Goal: Task Accomplishment & Management: Manage account settings

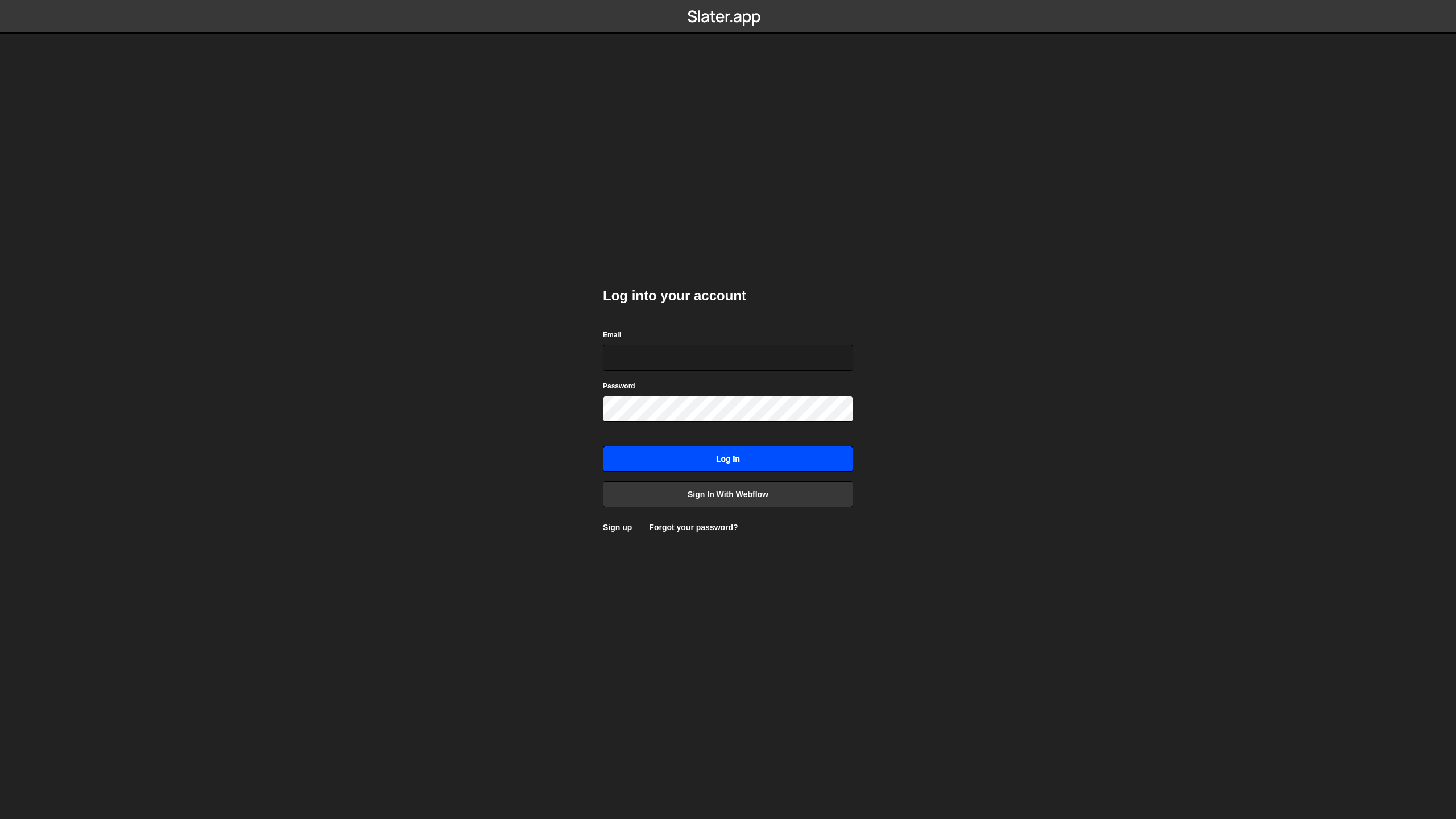
type input "jimzona6@yahoo.fr"
click at [736, 461] on input "Log in" at bounding box center [728, 458] width 250 height 26
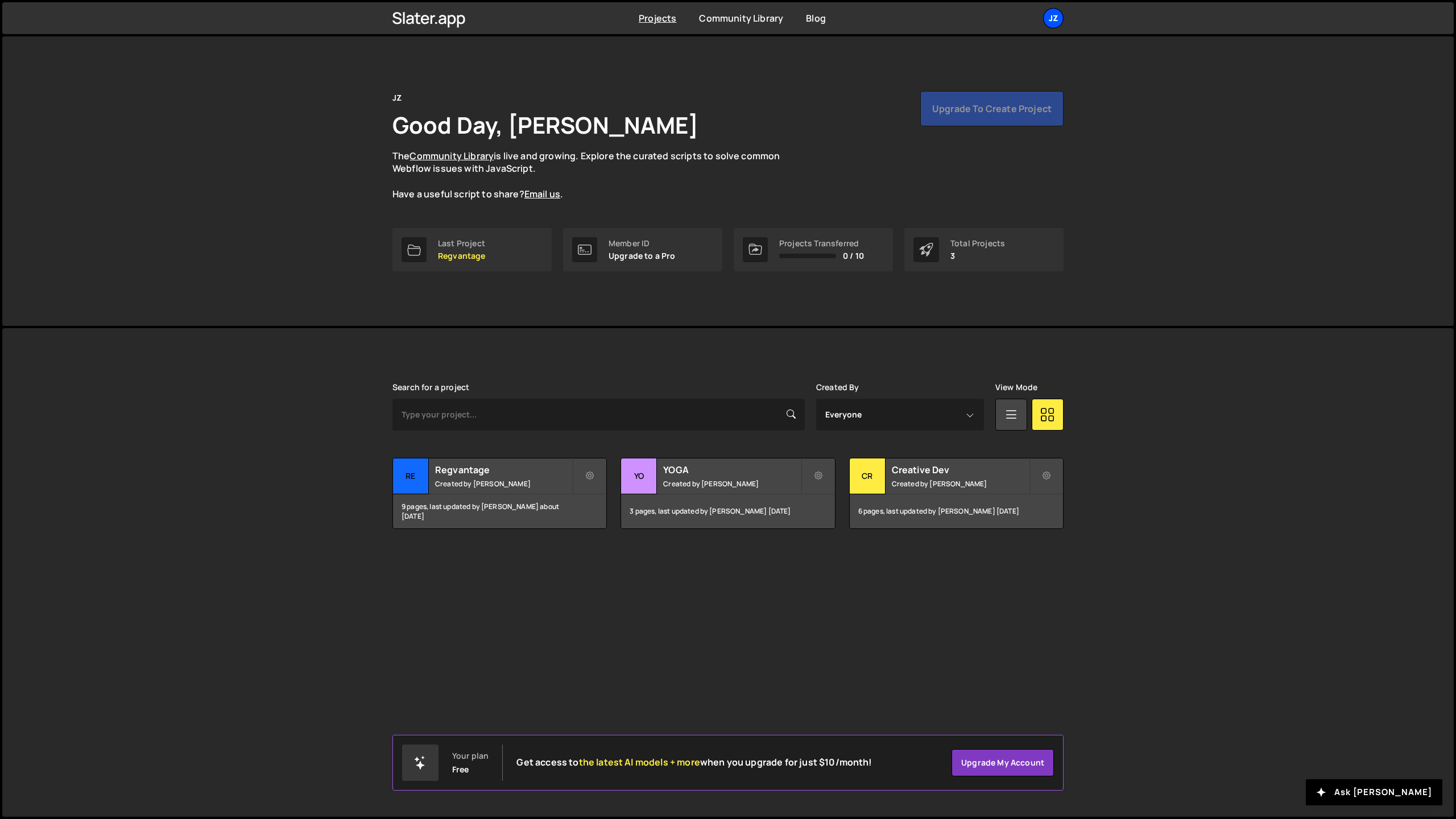
click at [1055, 20] on div "JZ" at bounding box center [1053, 18] width 21 height 21
click at [338, 137] on div "JZ Good Day, Jim Zona The Community Library is live and growing. Explore the cu…" at bounding box center [728, 181] width 1451 height 290
click at [1055, 19] on div "JZ" at bounding box center [1053, 18] width 21 height 21
click at [954, 84] on link "Account" at bounding box center [992, 87] width 141 height 20
click at [1055, 11] on div "JZ" at bounding box center [1053, 18] width 21 height 21
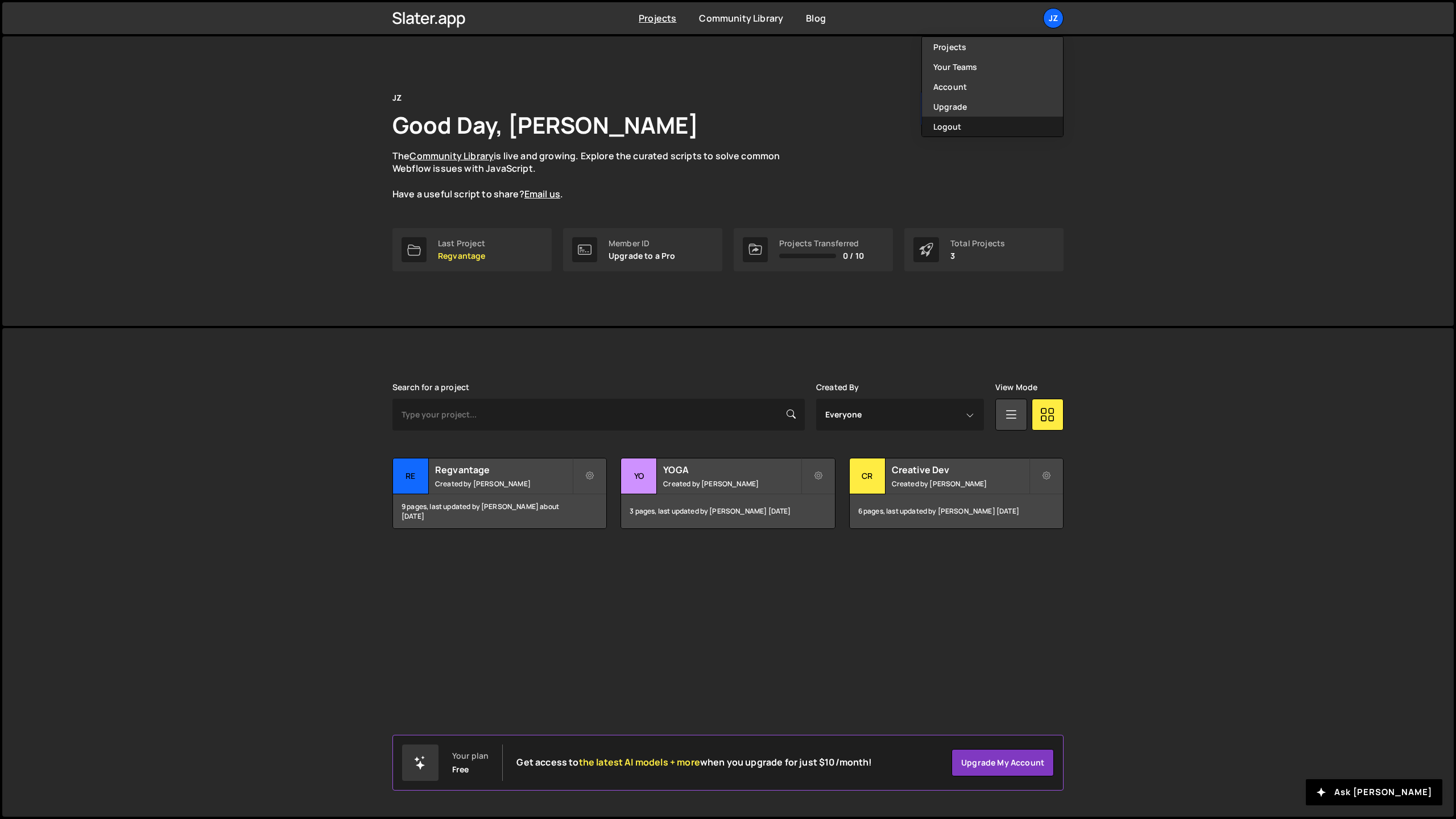
click at [962, 127] on button "Logout" at bounding box center [992, 127] width 141 height 20
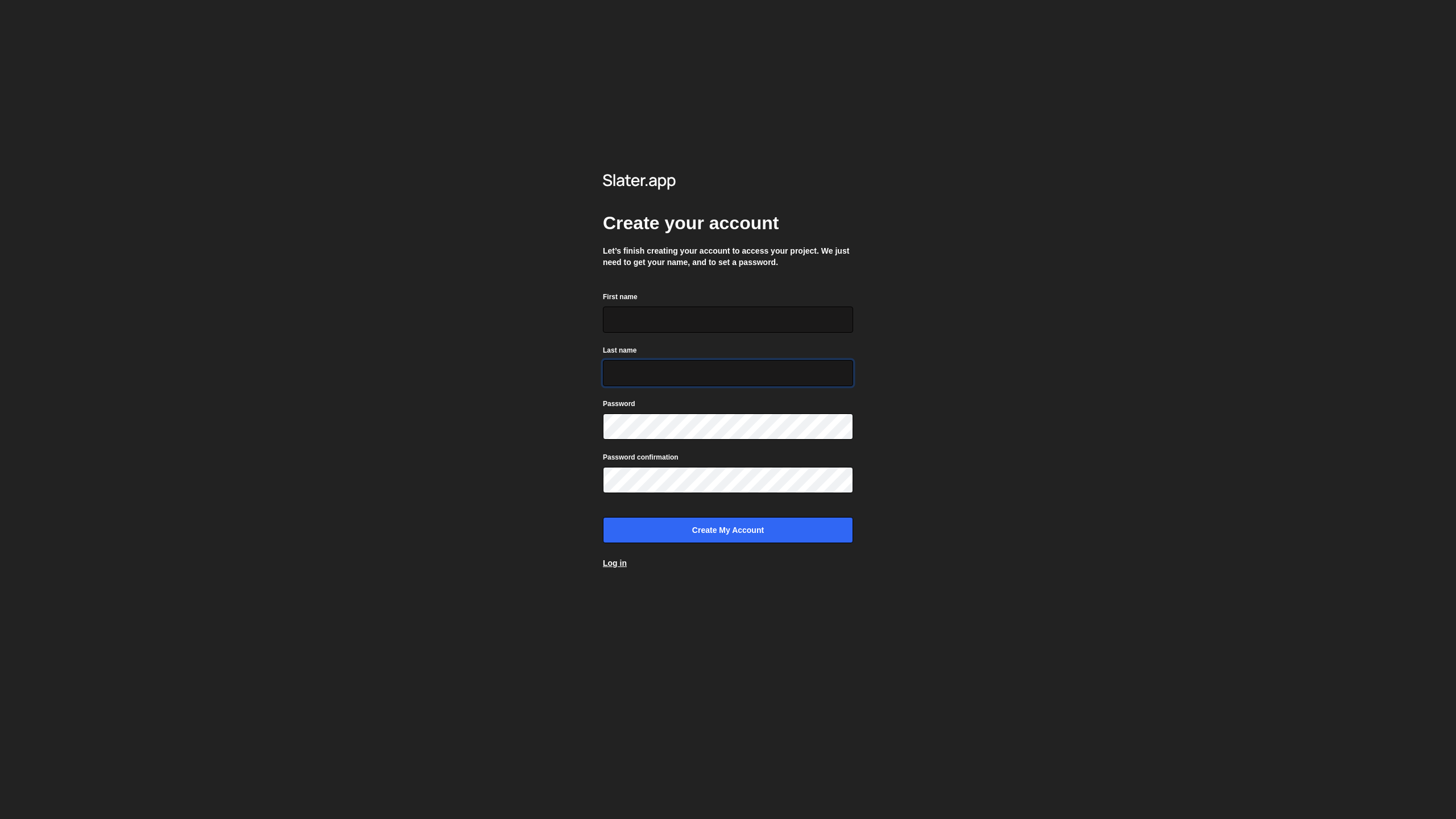
type input "jimzona6@yahoo.fr"
click at [656, 320] on input "First name" at bounding box center [728, 319] width 250 height 26
type input "Jim"
click at [695, 371] on input "jimzona6@yahoo.fr" at bounding box center [728, 373] width 250 height 26
click at [695, 371] on input "jimzona6@yahoo.fr" at bounding box center [728, 373] width 250 height 26
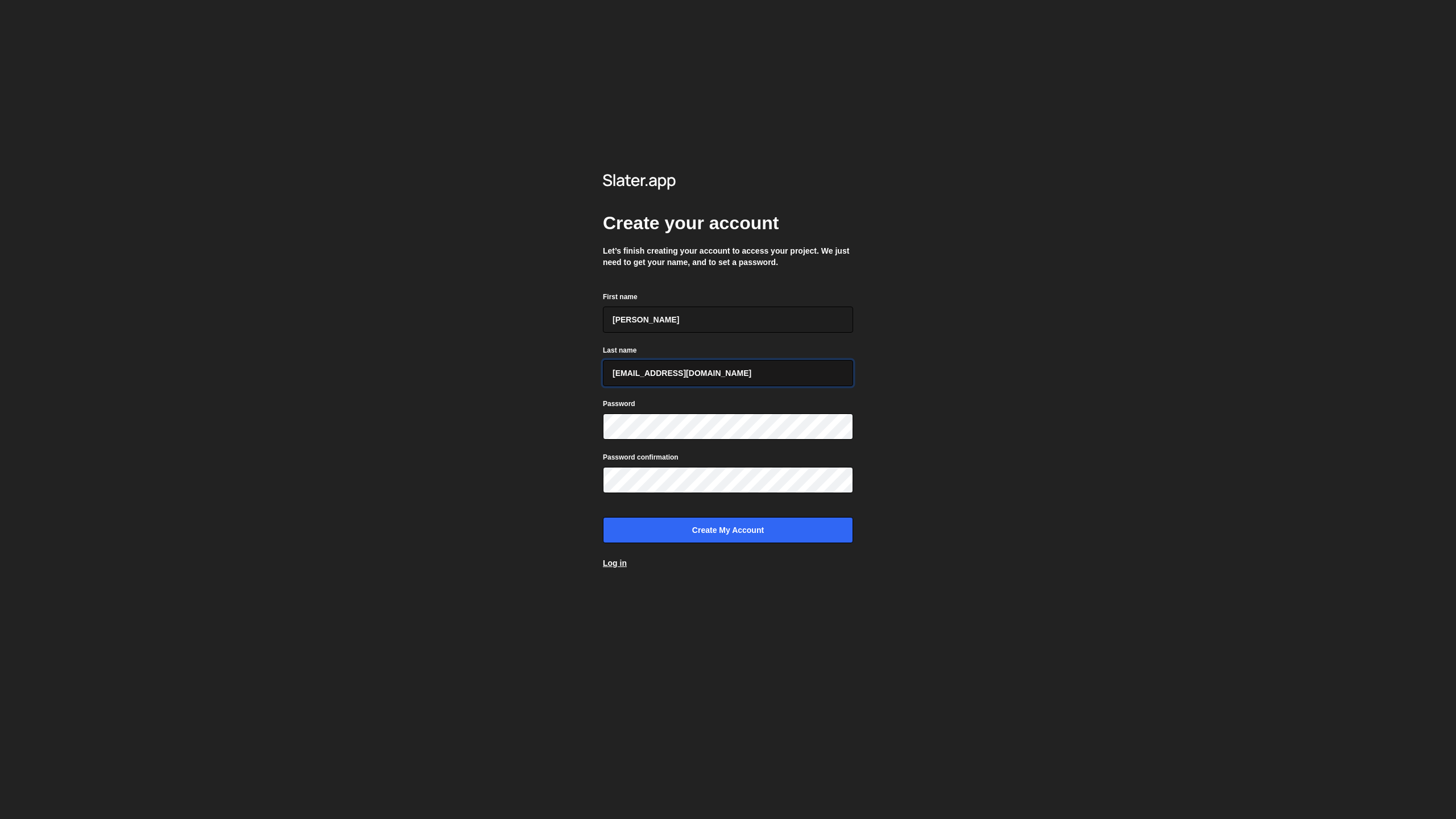
click at [695, 371] on input "jimzona6@yahoo.fr" at bounding box center [728, 373] width 250 height 26
click at [675, 382] on input "jim@elias" at bounding box center [728, 373] width 250 height 26
paste input "jim@studioelias.fr"
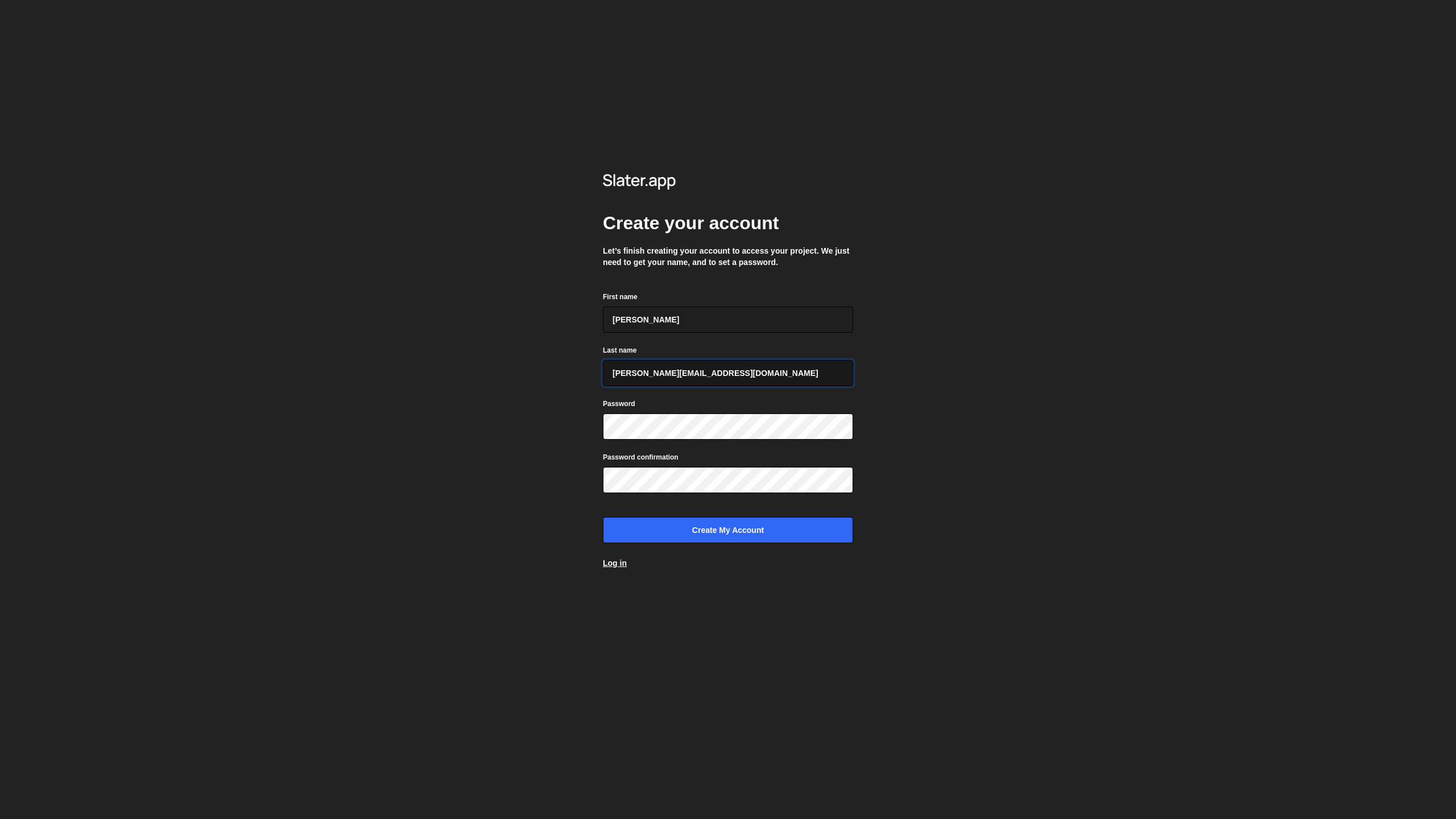
click at [624, 377] on input "jim@studioelias.fr" at bounding box center [728, 373] width 250 height 26
type input "jim@studioelias.fr"
click at [1061, 497] on div "Create your account Let’s finish creating your account to access your project. …" at bounding box center [728, 410] width 1456 height 819
click at [716, 527] on input "Create my account" at bounding box center [728, 530] width 250 height 26
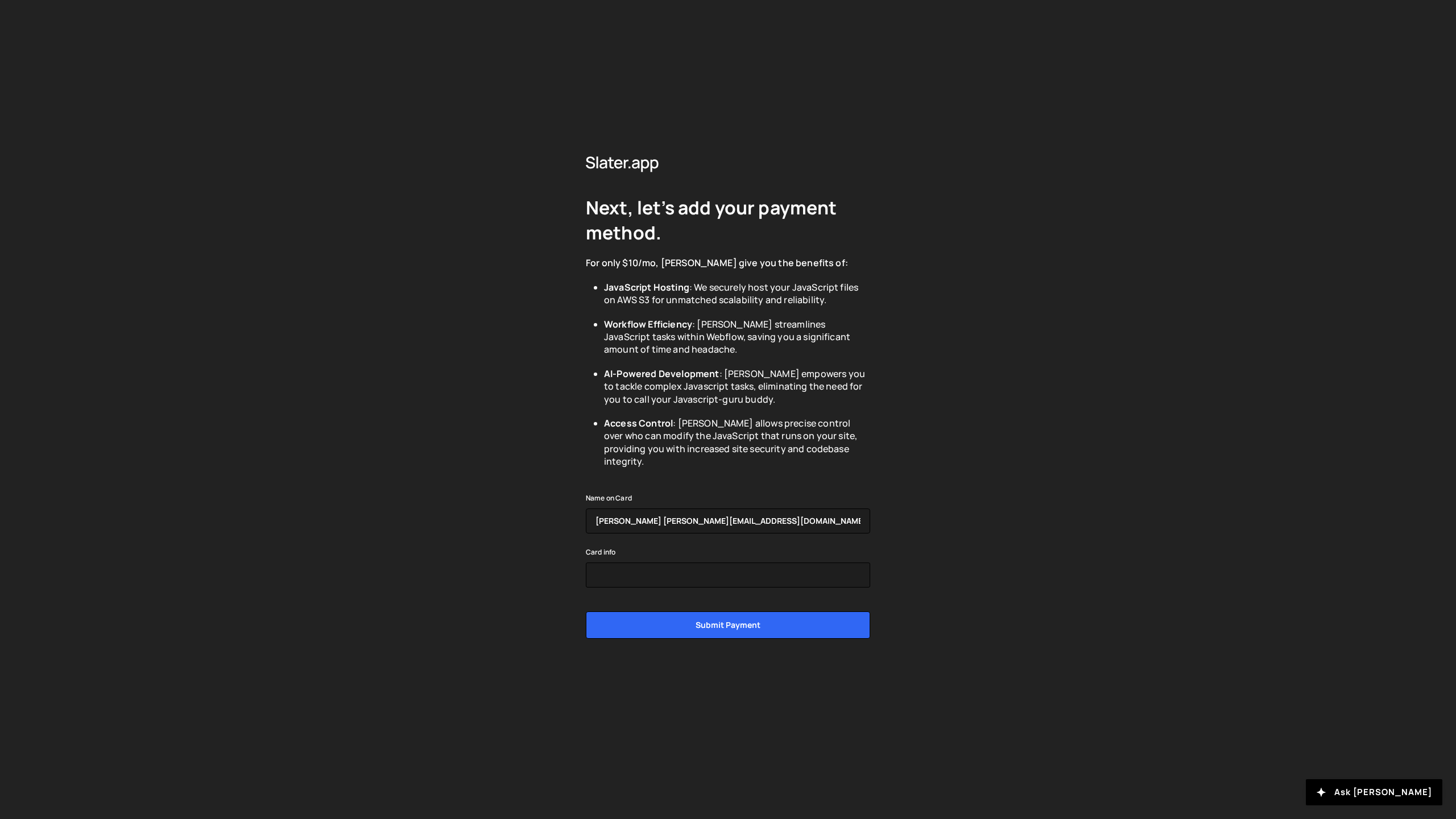
click at [1016, 530] on div "Next, let’s add your payment method. For only $10/mo, Slater give you the benef…" at bounding box center [728, 410] width 1456 height 819
click at [651, 514] on input "Jim jim@studioelias.fr" at bounding box center [728, 521] width 284 height 25
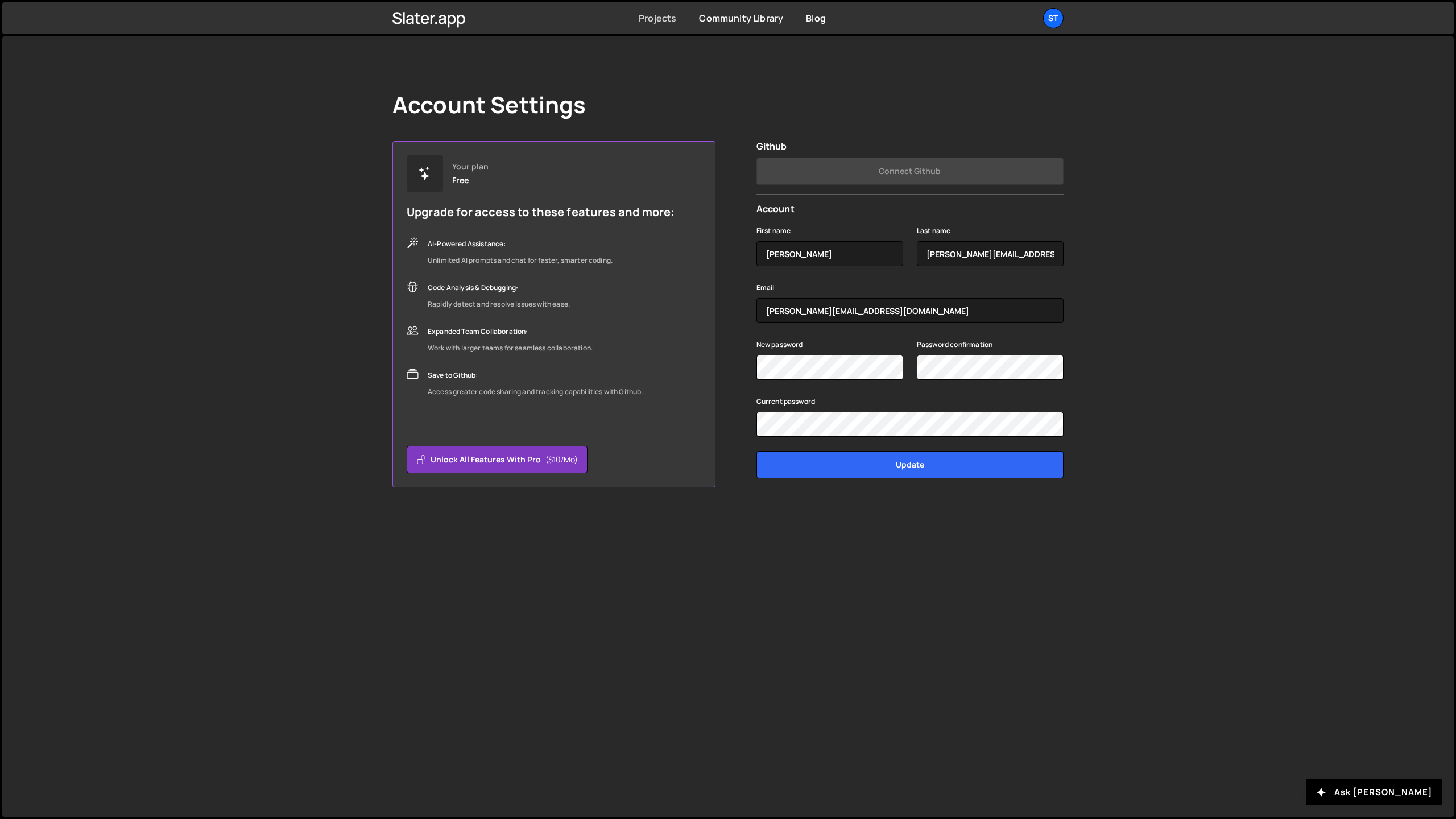
click at [656, 16] on link "Projects" at bounding box center [657, 18] width 38 height 13
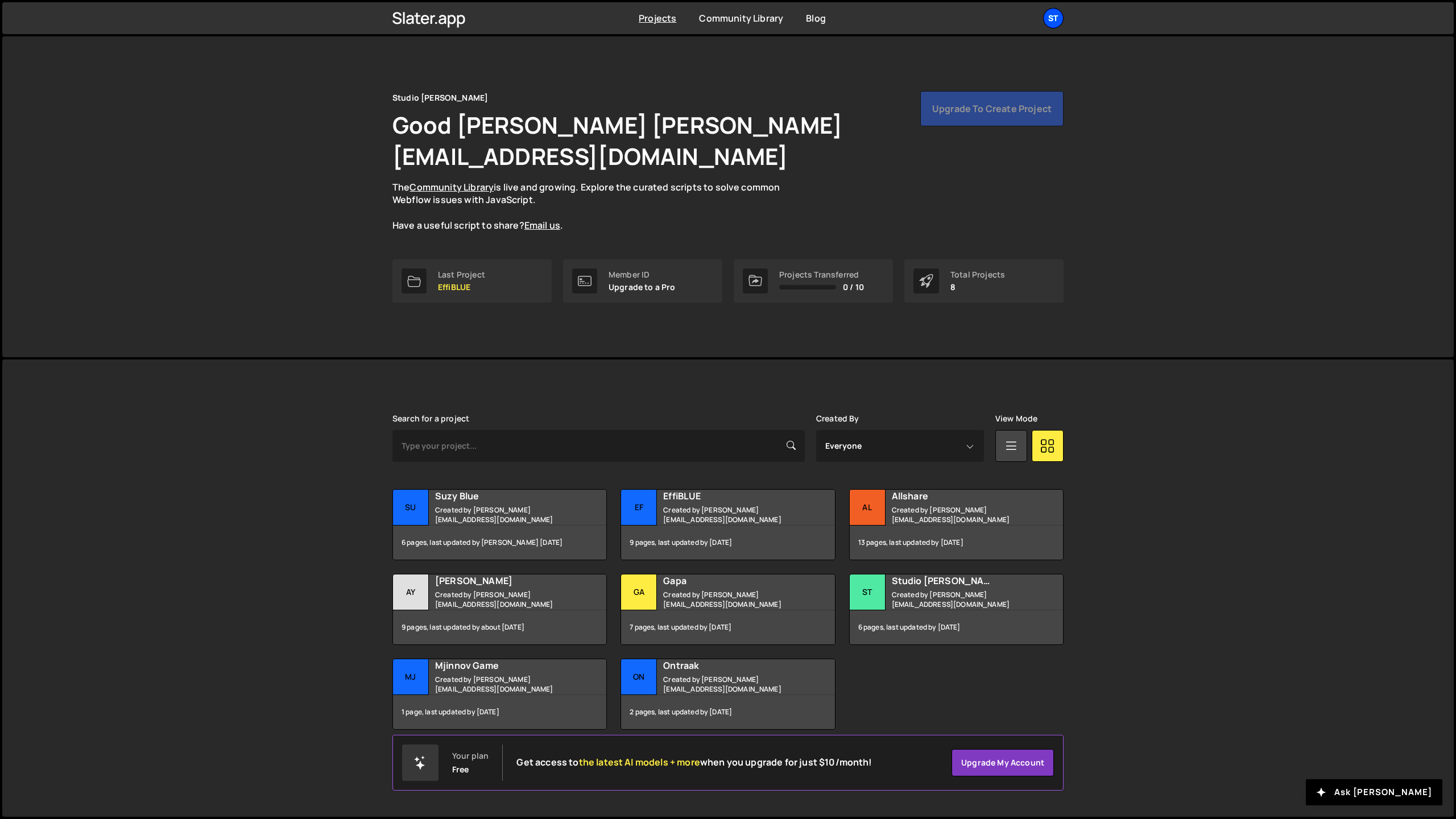
click at [1061, 16] on div "St" at bounding box center [1053, 18] width 21 height 21
click at [777, 127] on div "Studio Elias Good Day, Jim jim@studioelias.fr The Community Library is live and…" at bounding box center [728, 162] width 671 height 141
click at [906, 490] on h2 "Allshare" at bounding box center [960, 496] width 137 height 13
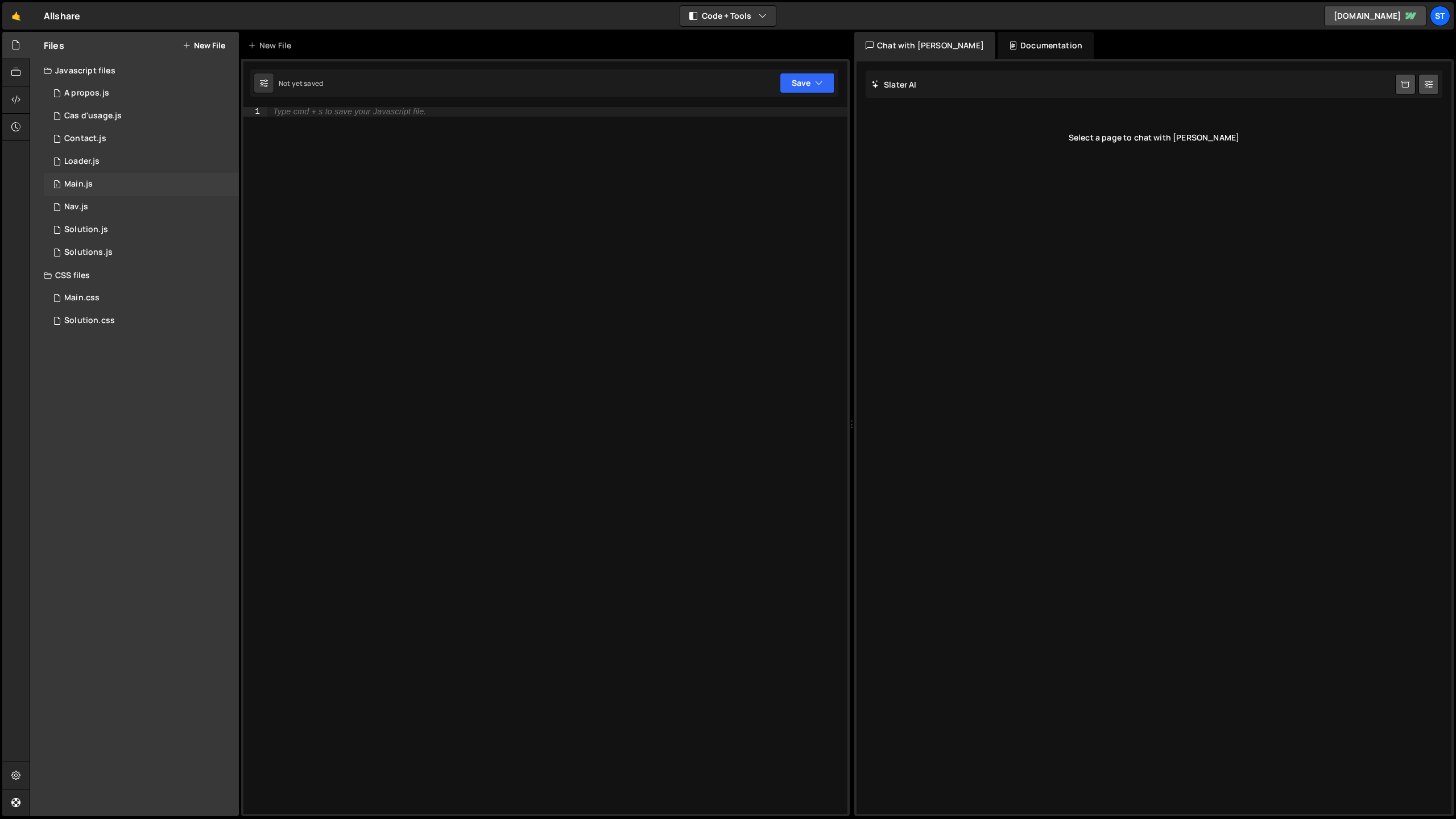
click at [81, 184] on div "Main.js" at bounding box center [78, 184] width 28 height 10
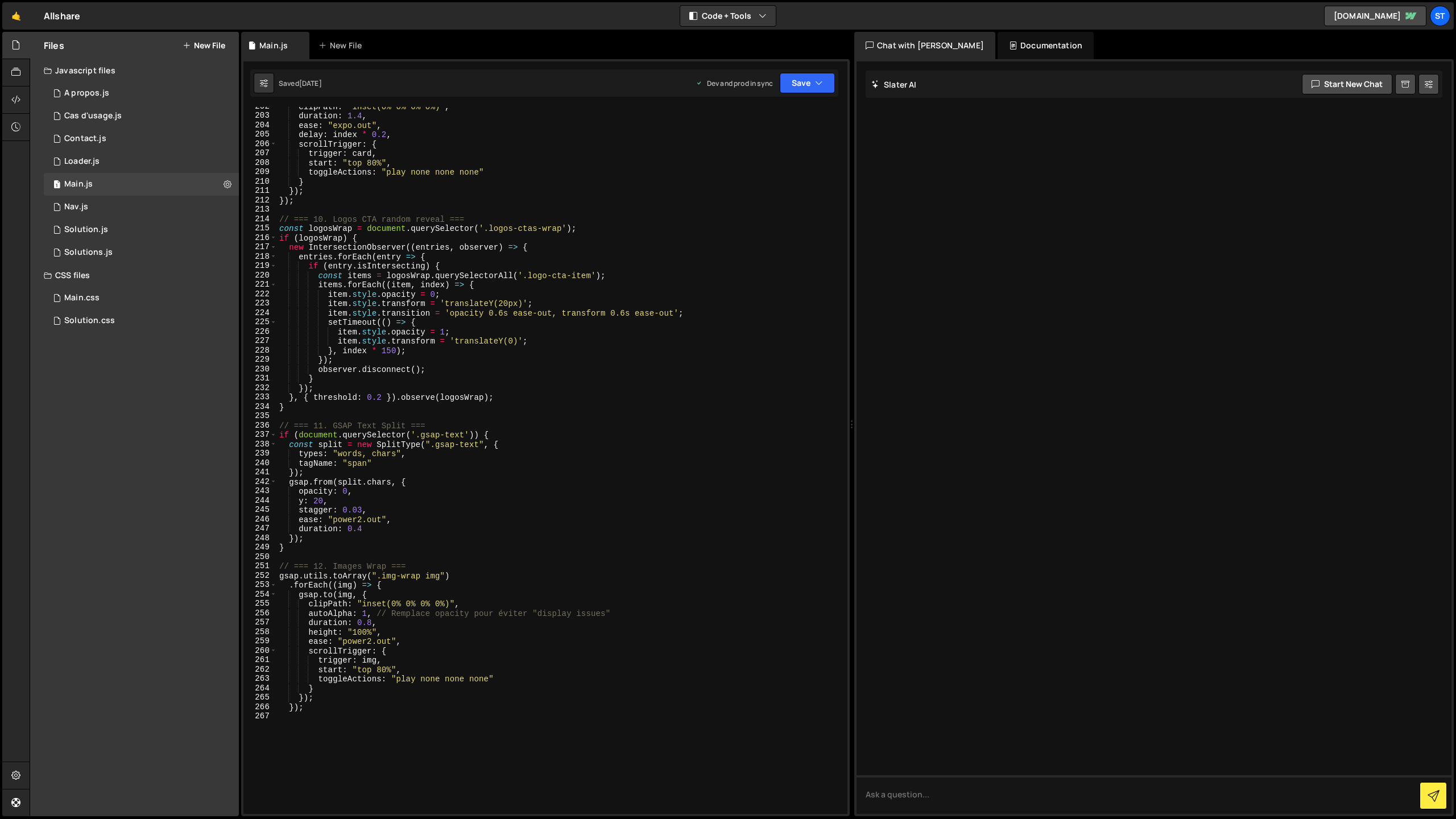
scroll to position [1893, 0]
click at [90, 298] on div "Main.css" at bounding box center [82, 298] width 36 height 10
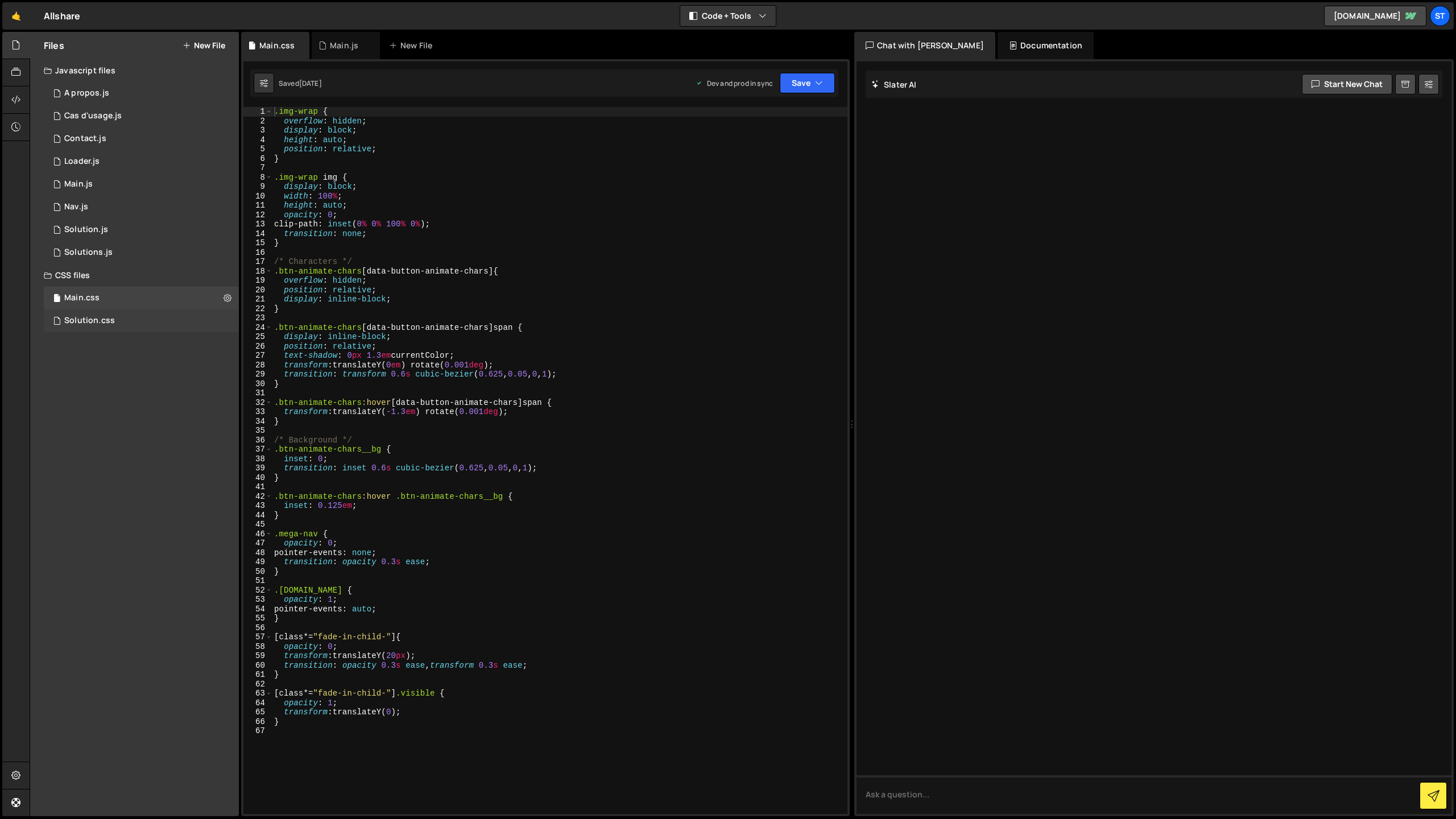
click at [89, 324] on div "Solution.css" at bounding box center [90, 320] width 51 height 10
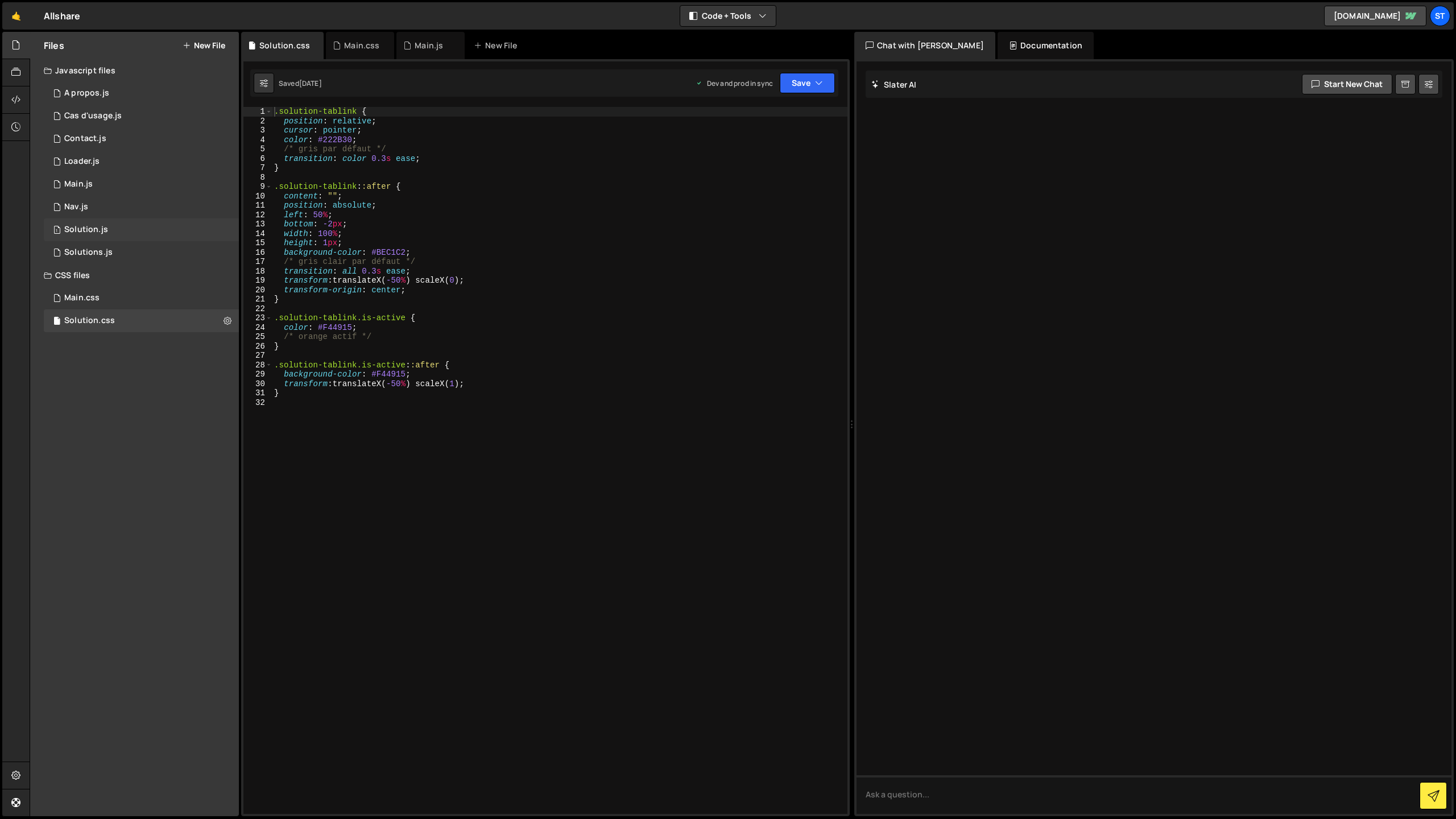
click at [84, 234] on div "Solution.js" at bounding box center [86, 229] width 44 height 10
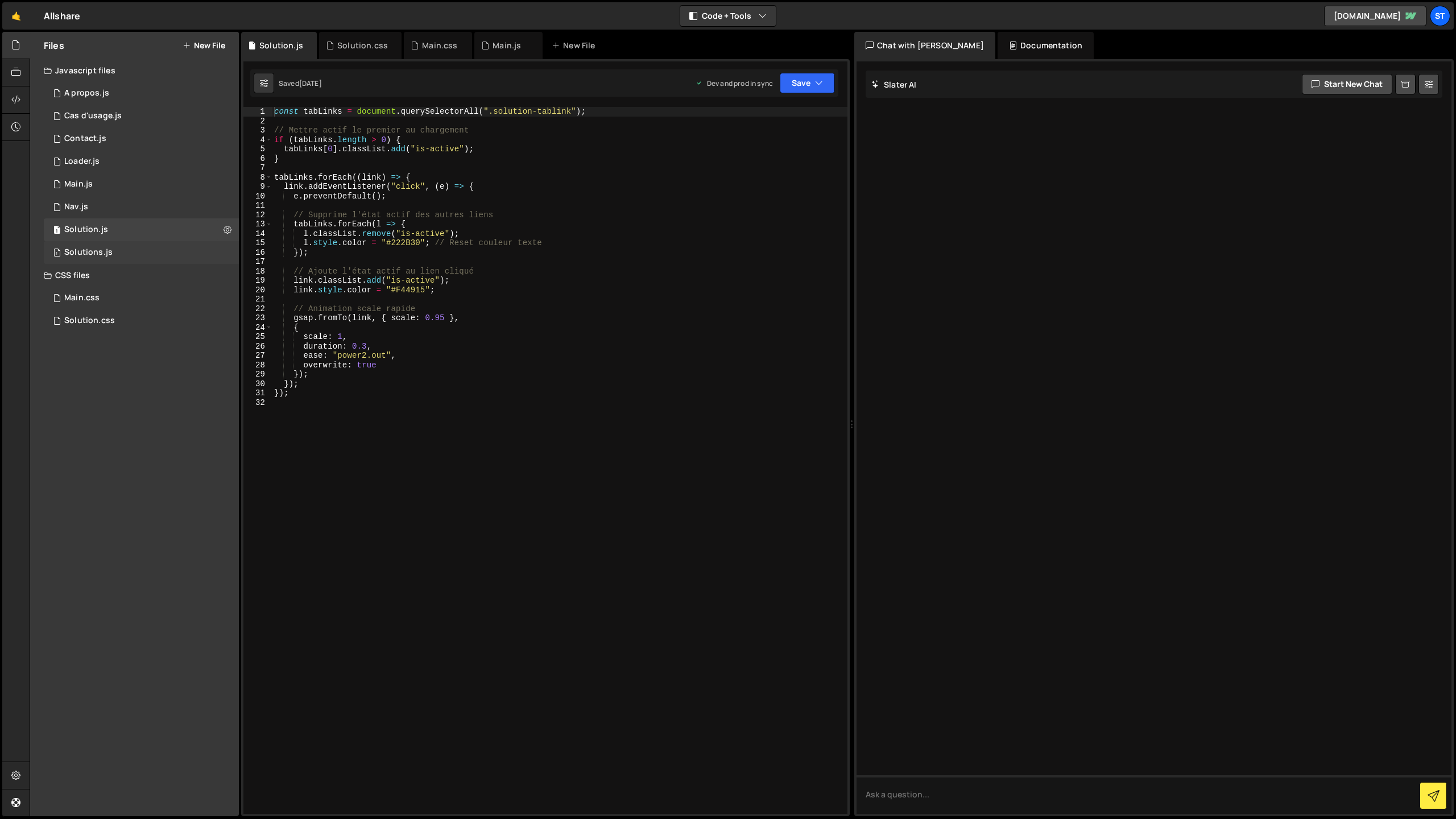
click at [82, 251] on div "Solutions.js" at bounding box center [88, 252] width 48 height 10
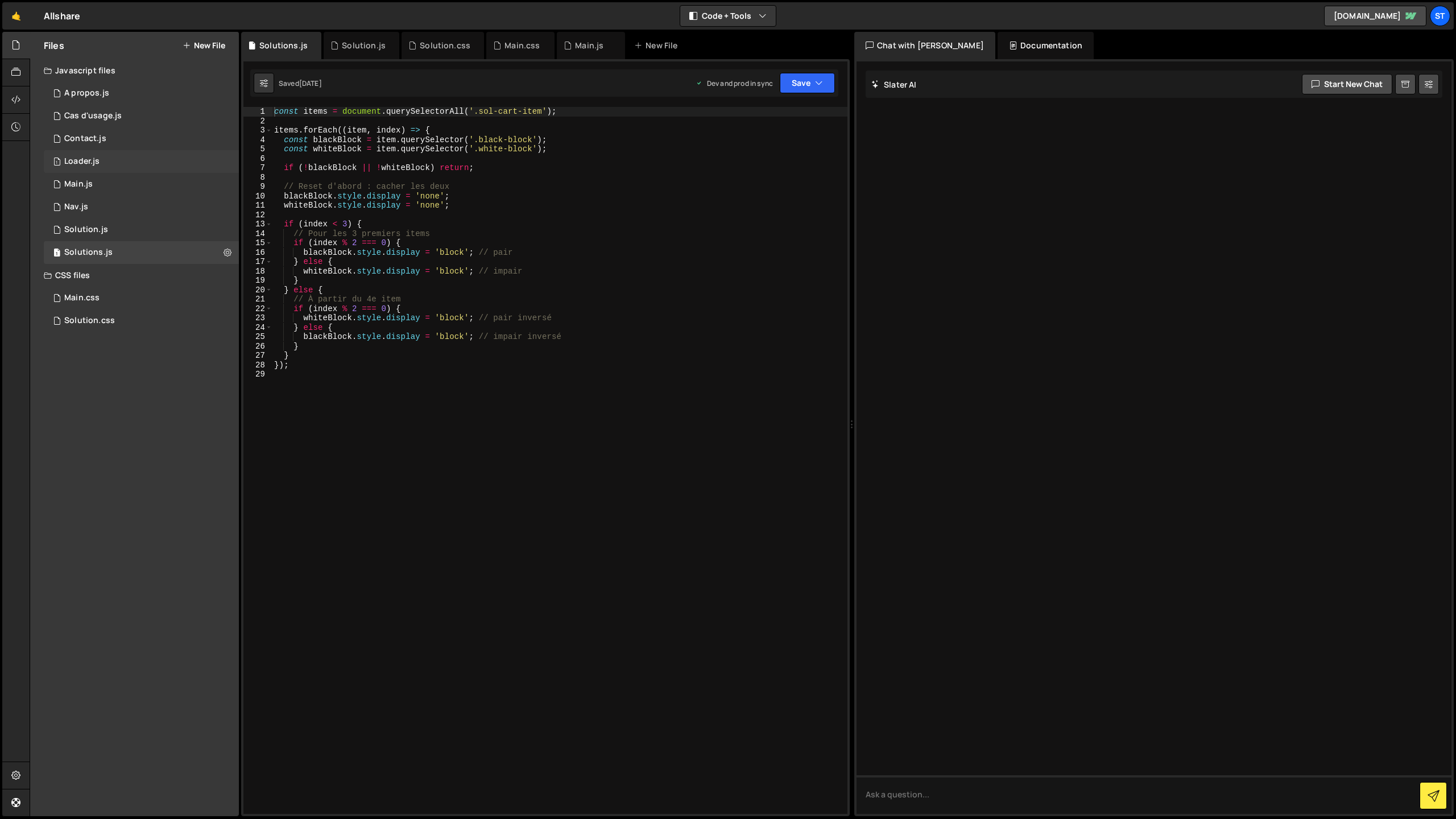
click at [84, 158] on div "Loader.js" at bounding box center [82, 161] width 36 height 10
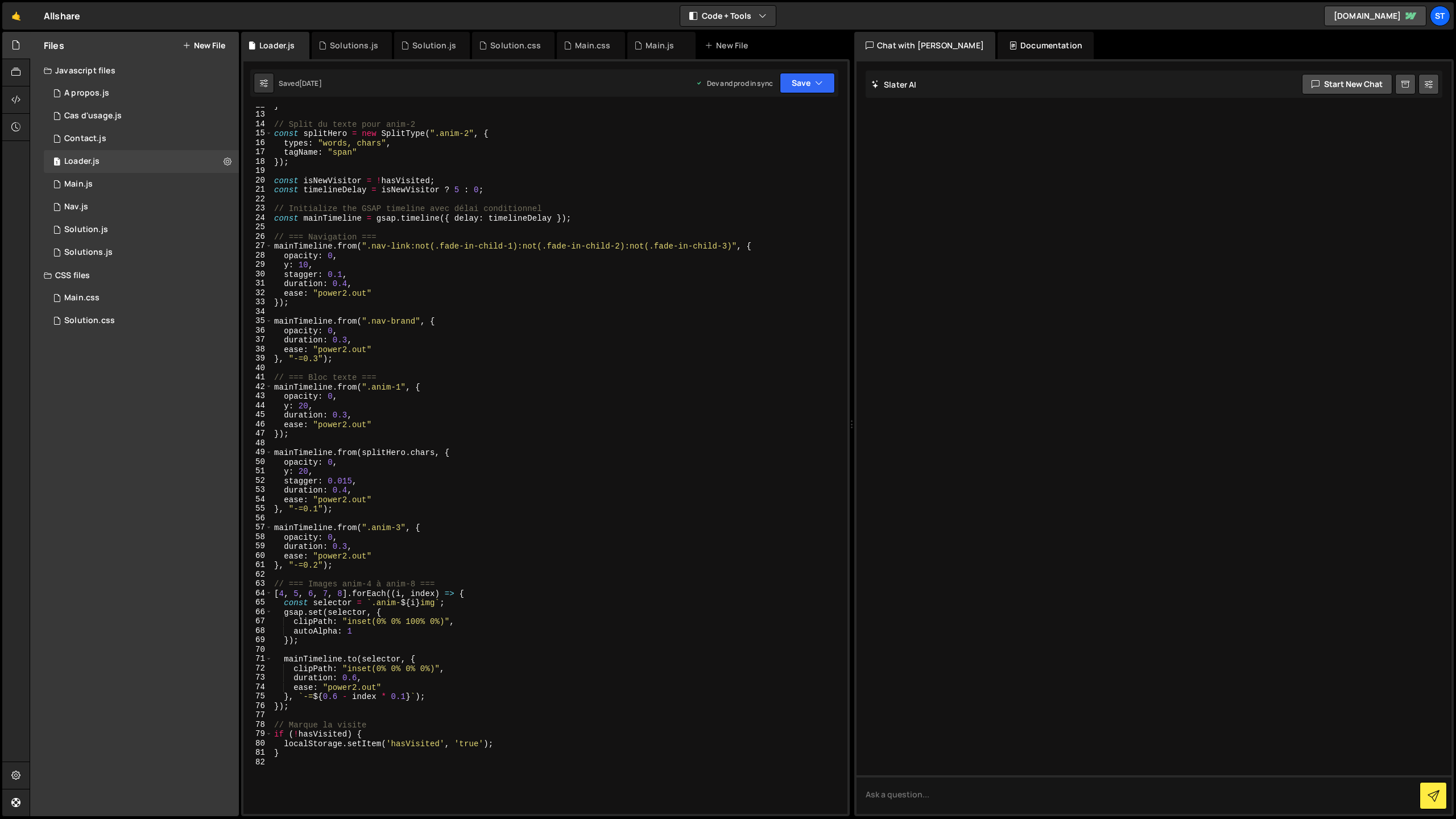
scroll to position [0, 0]
